Goal: Task Accomplishment & Management: Complete application form

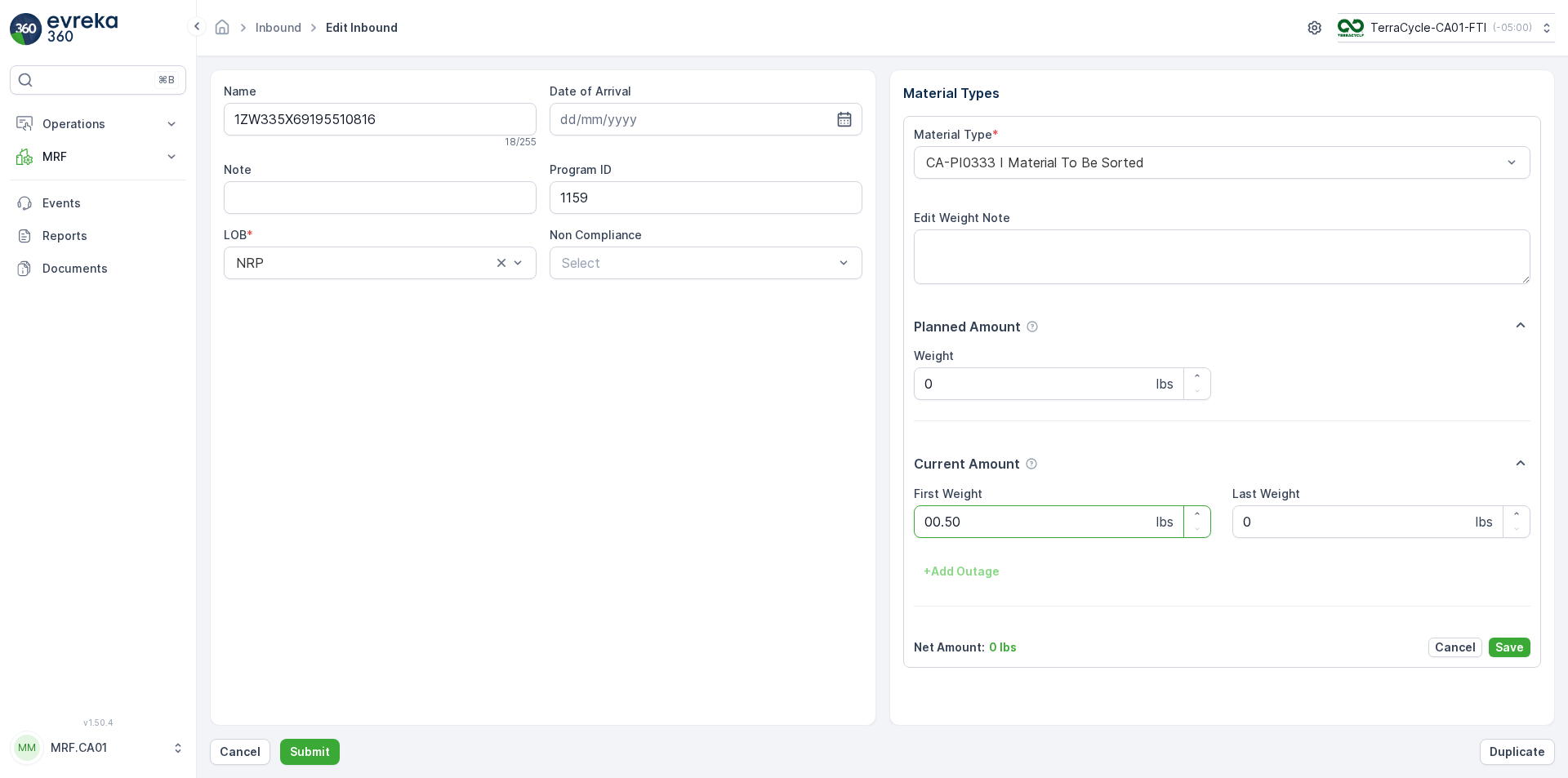
click at [280, 738] on button "Submit" at bounding box center [310, 751] width 60 height 27
click at [1022, 153] on div "CA-PI0312 I Decanted Flexible Plastic" at bounding box center [1222, 162] width 617 height 32
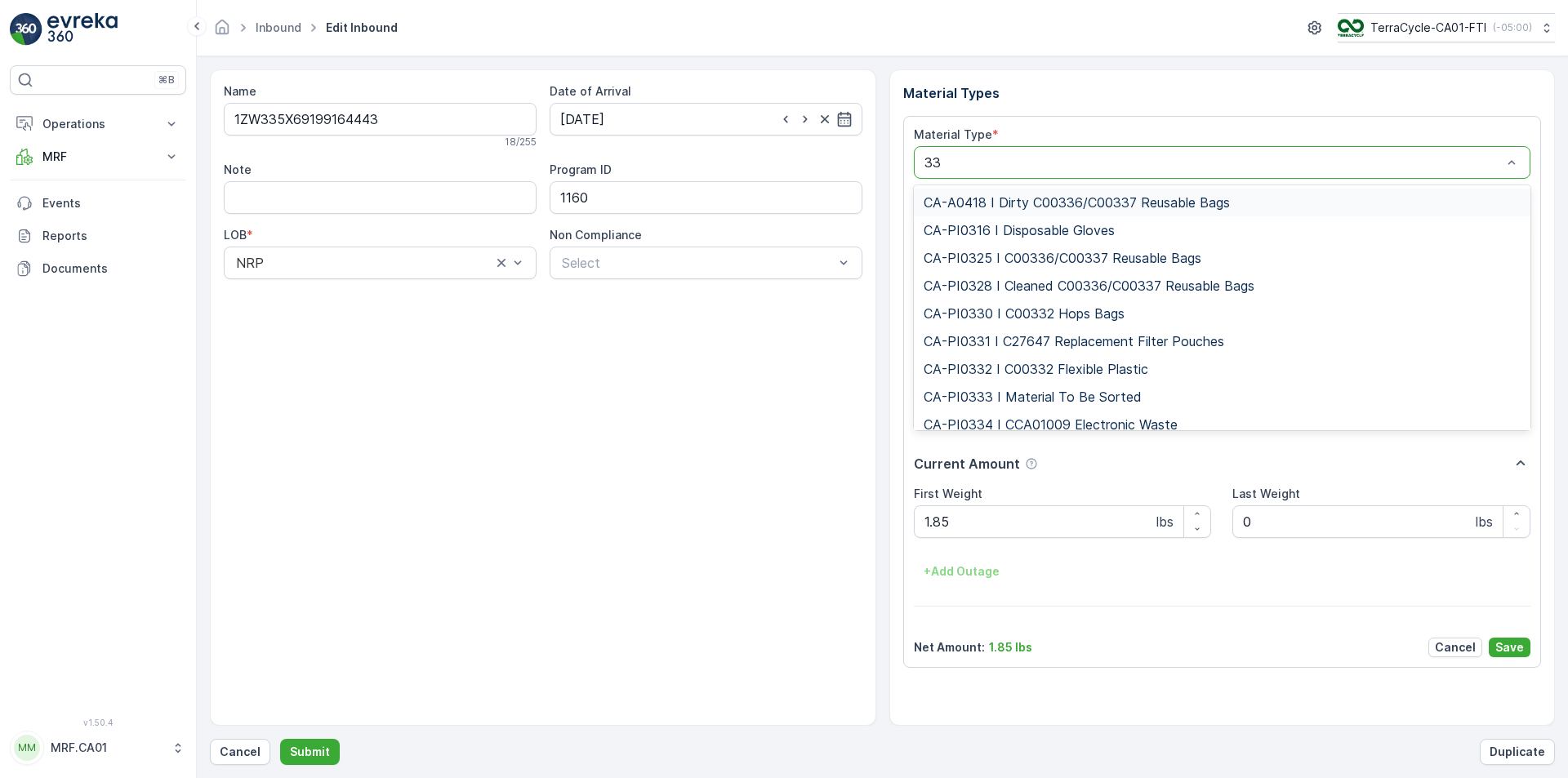
type input "333"
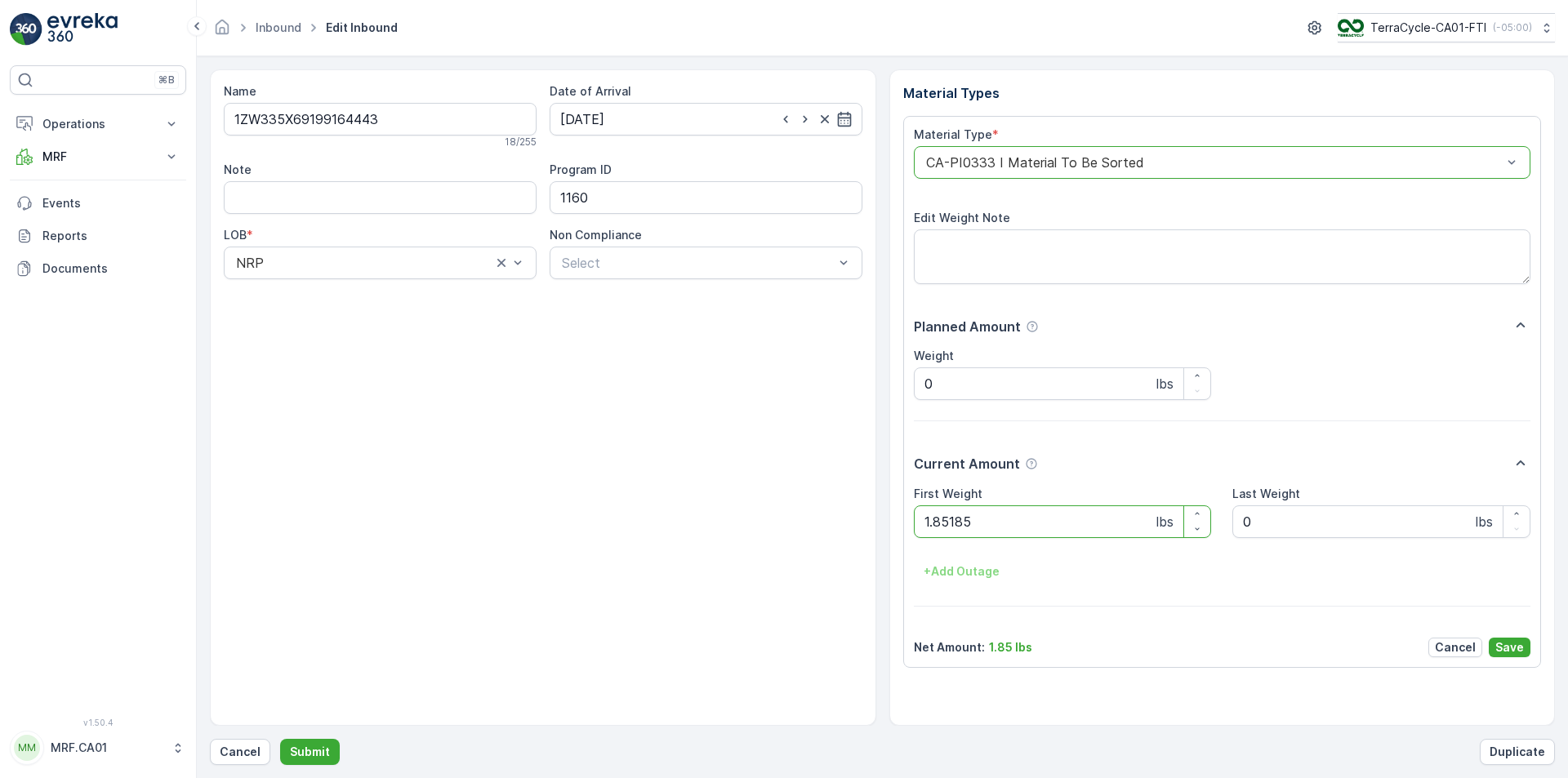
click at [280, 738] on button "Submit" at bounding box center [310, 751] width 60 height 27
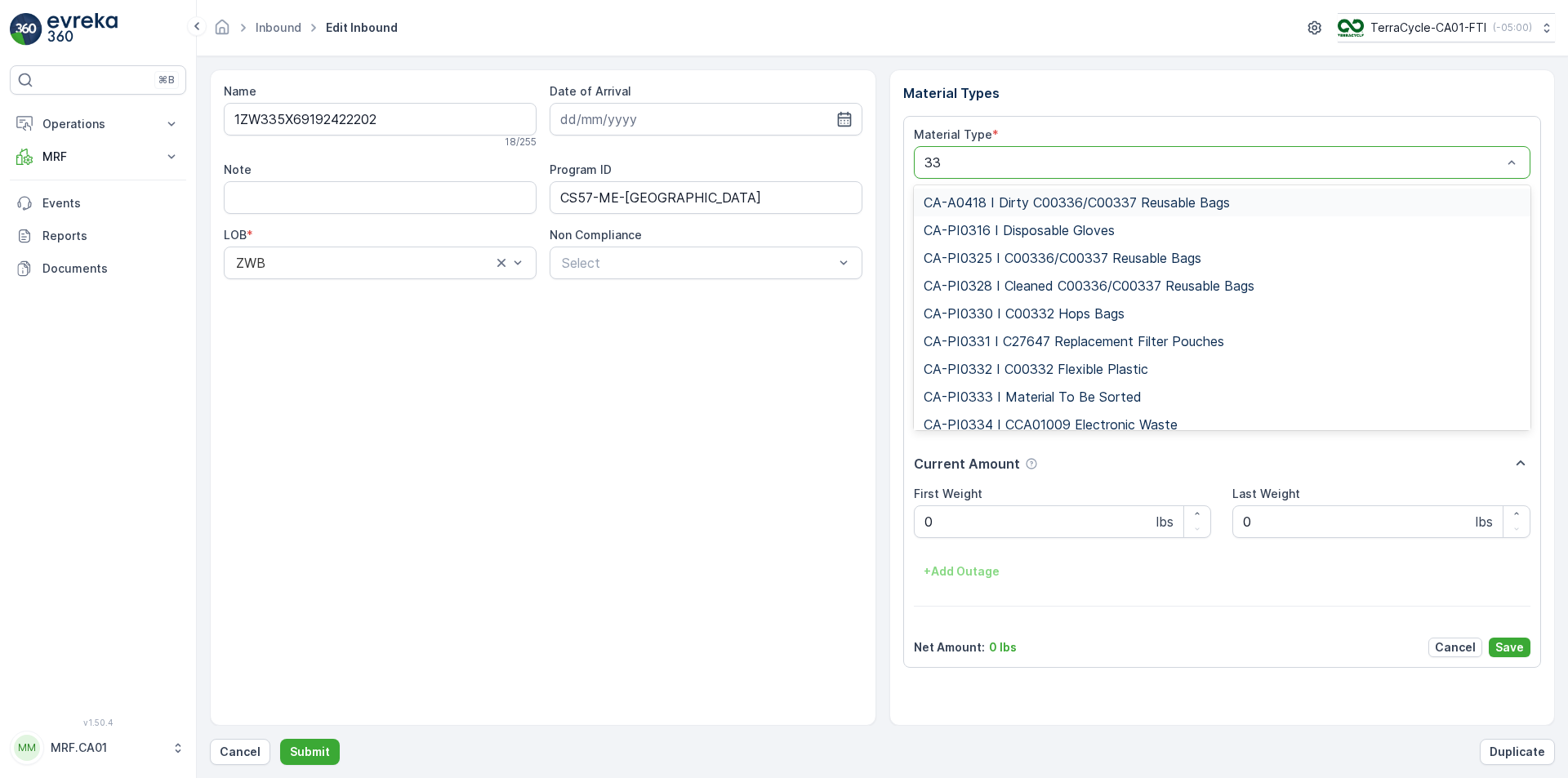
type input "333"
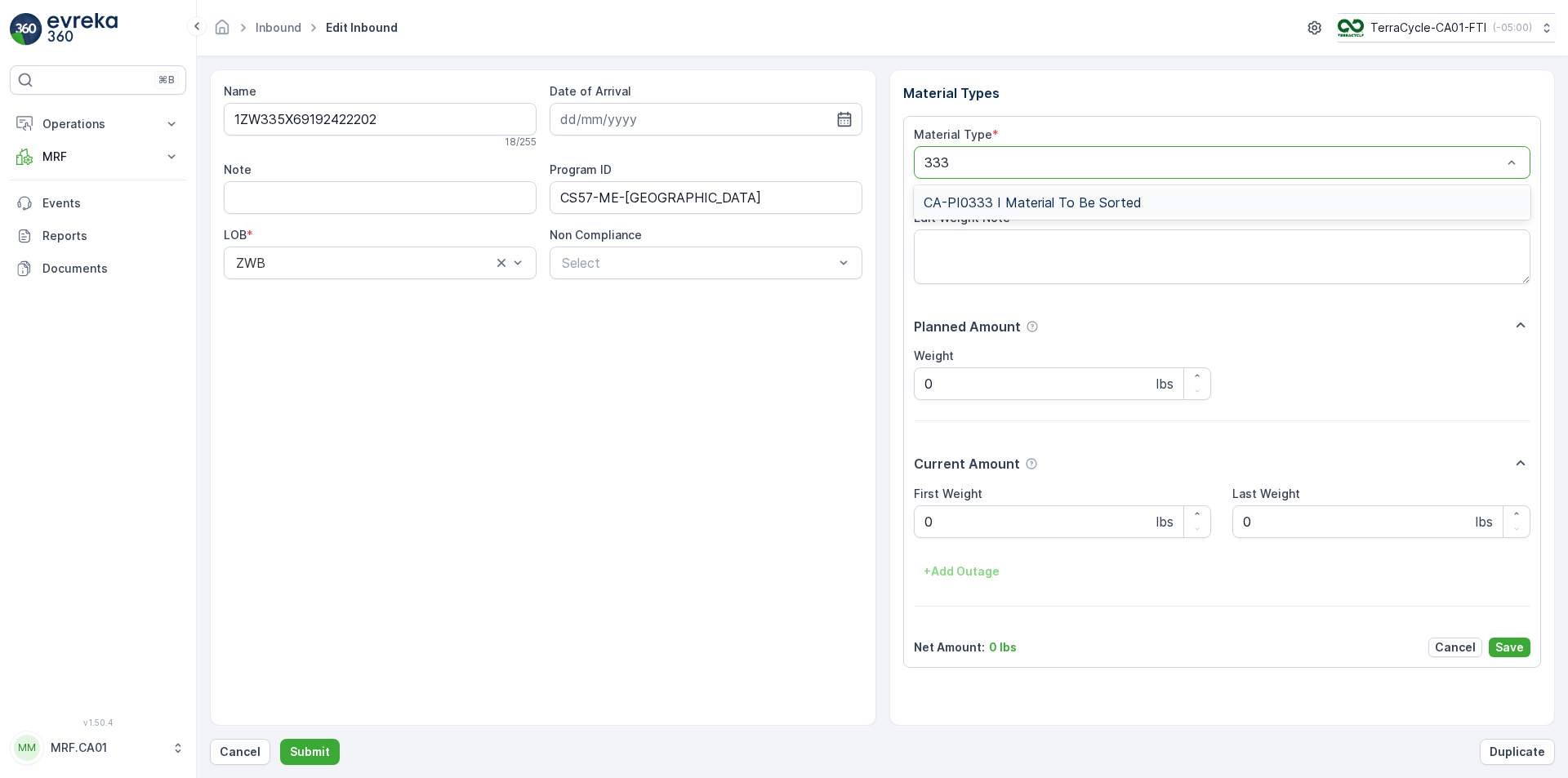
click at [1189, 193] on div "CA-PI0333 I Material To Be Sorted" at bounding box center [1222, 202] width 617 height 27
click at [280, 738] on button "Submit" at bounding box center [310, 751] width 60 height 27
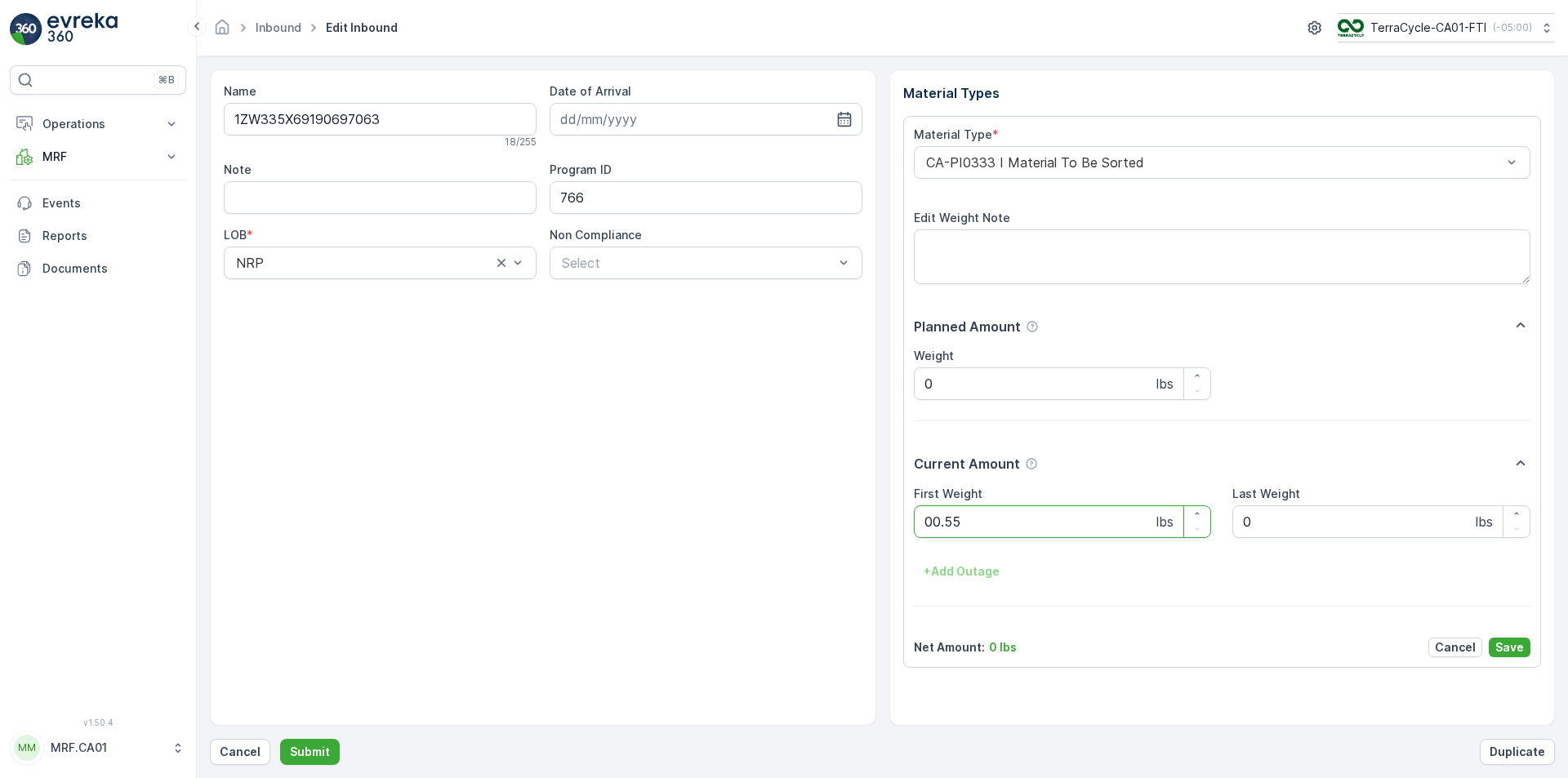
click at [280, 738] on button "Submit" at bounding box center [310, 751] width 60 height 27
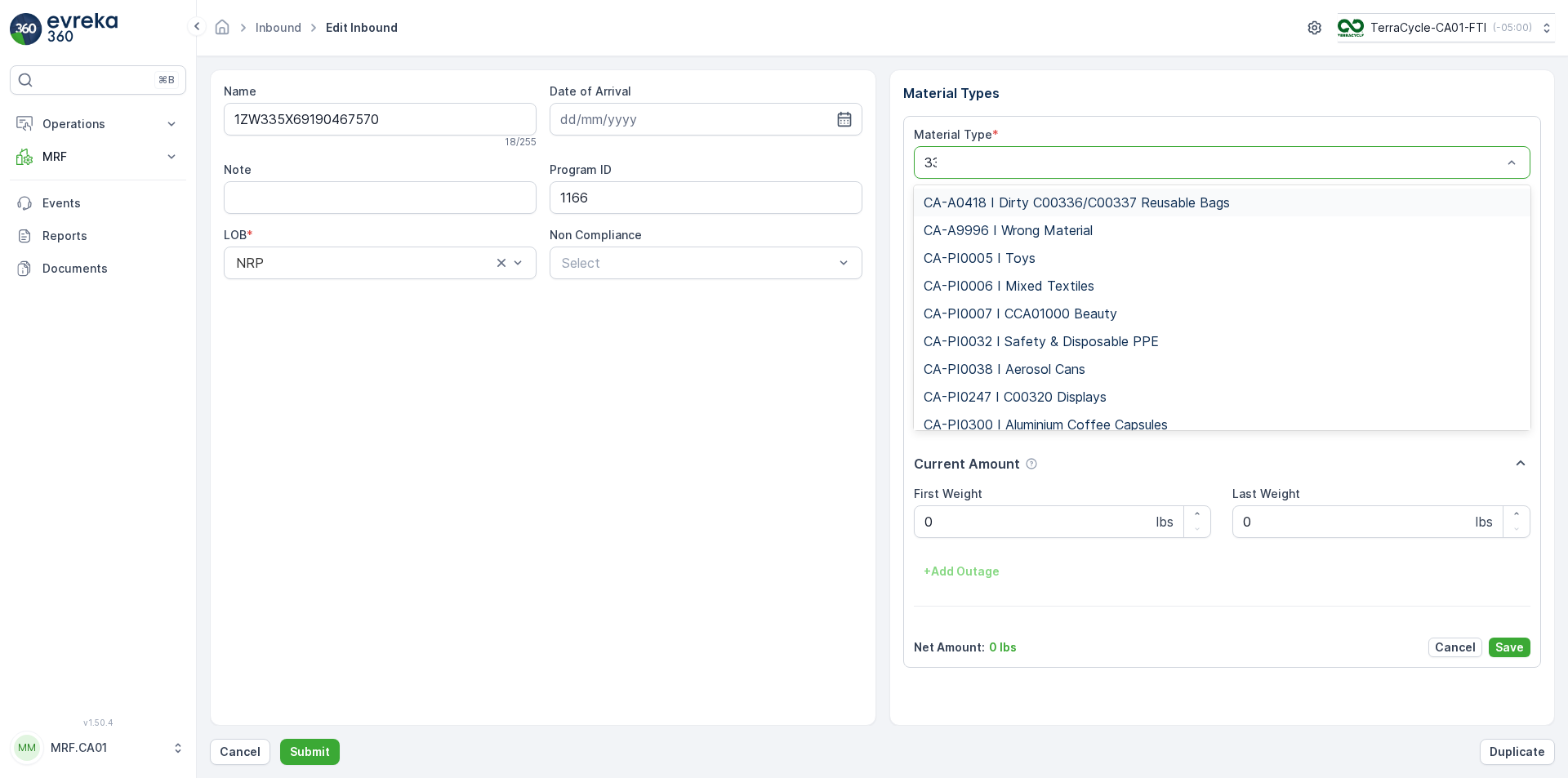
type input "333"
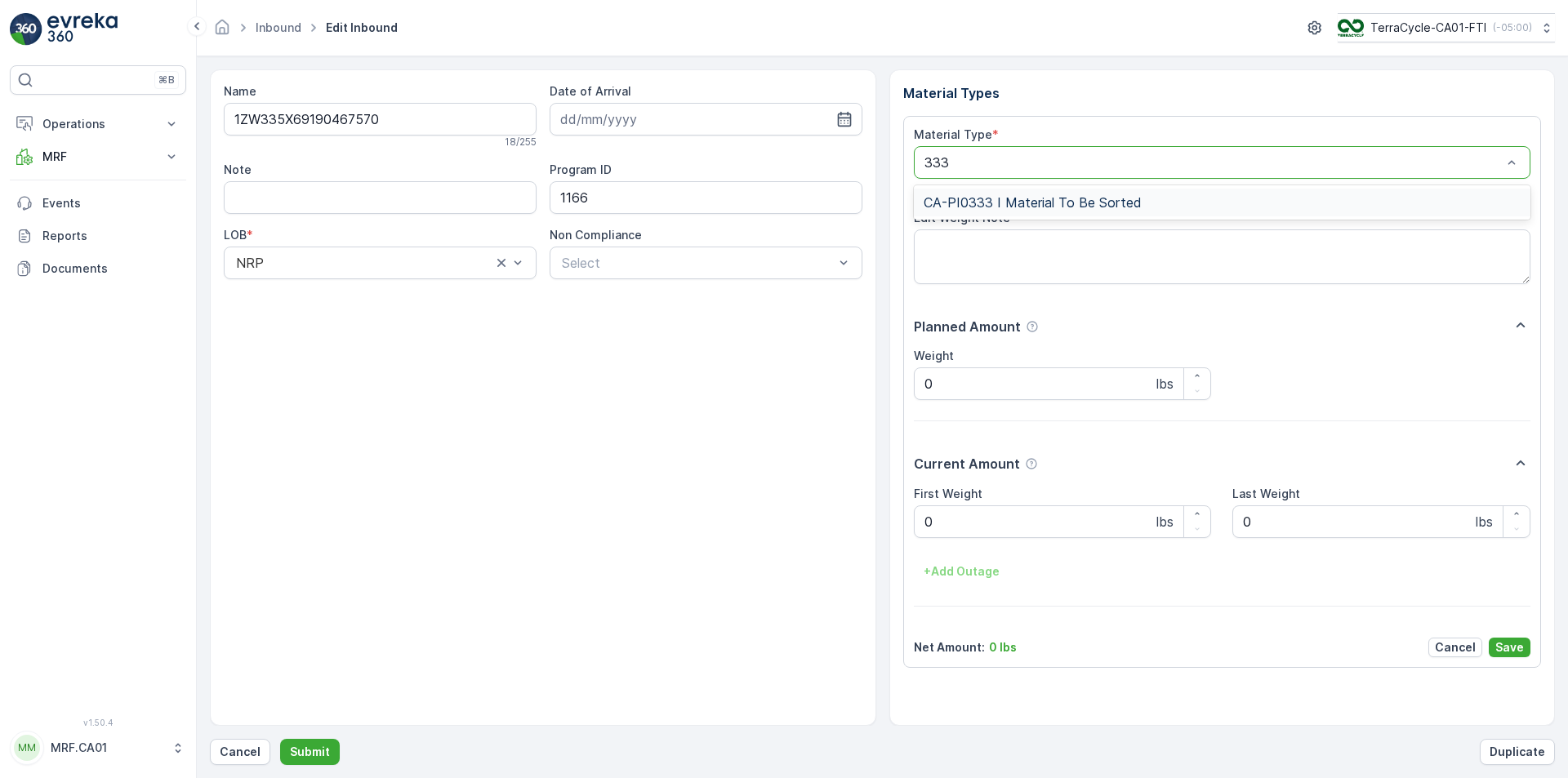
click at [1101, 192] on div "CA-PI0333 I Material To Be Sorted" at bounding box center [1222, 202] width 617 height 27
click at [280, 738] on button "Submit" at bounding box center [310, 751] width 60 height 27
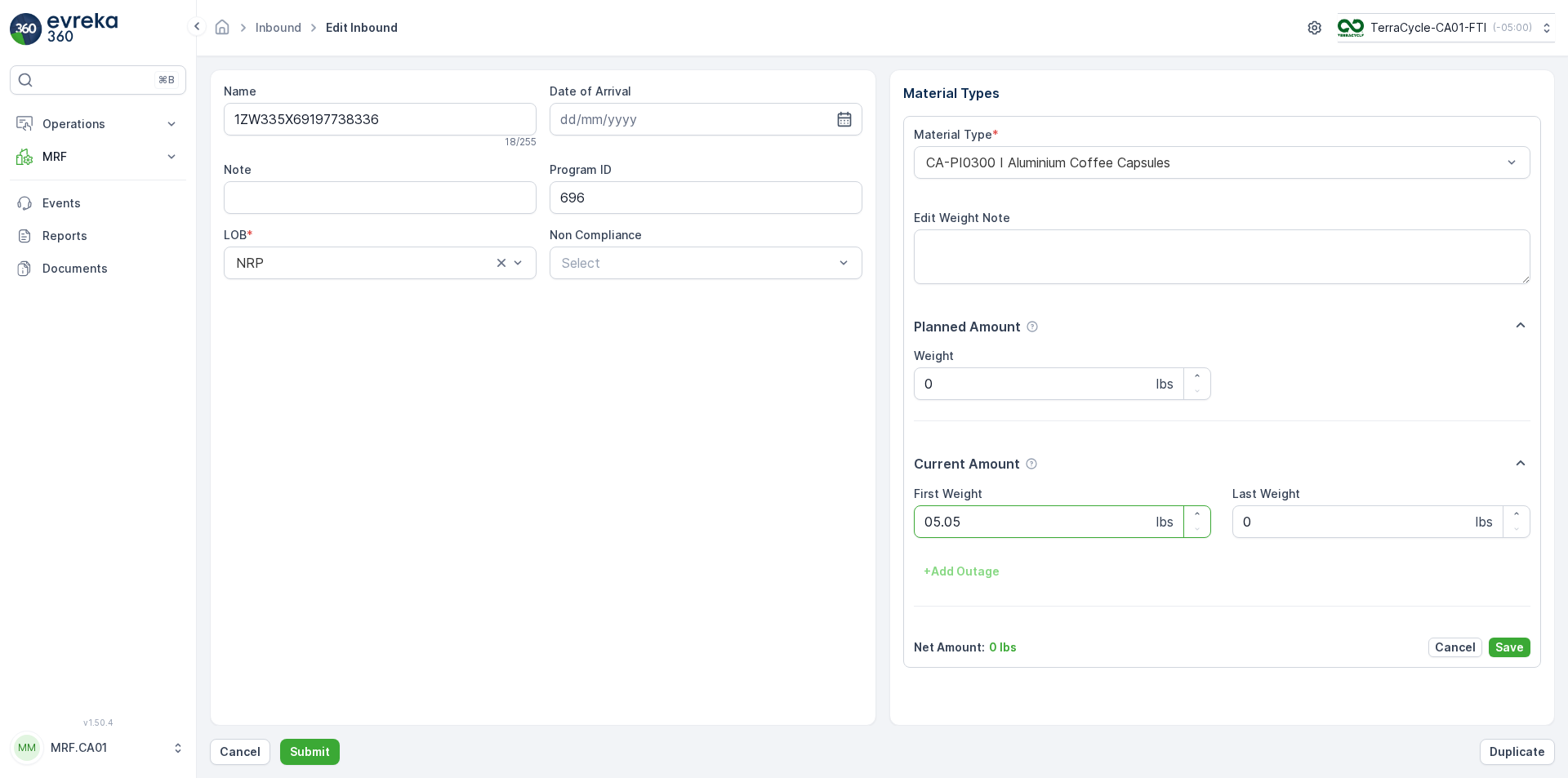
click at [280, 738] on button "Submit" at bounding box center [310, 751] width 60 height 27
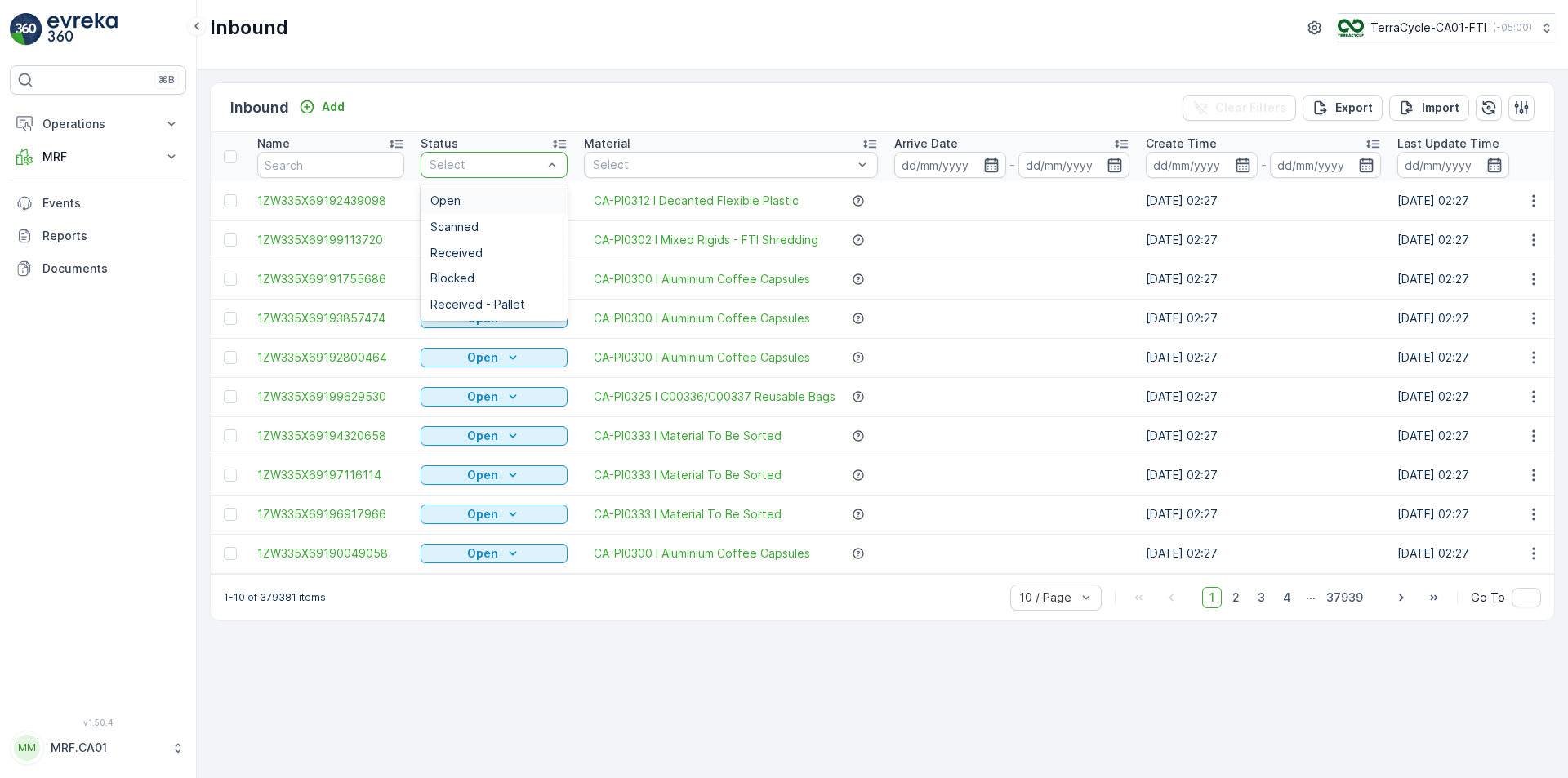
click at [543, 156] on div "Select" at bounding box center [493, 165] width 147 height 27
click at [520, 216] on div "Scanned" at bounding box center [493, 227] width 147 height 27
